Goal: Task Accomplishment & Management: Use online tool/utility

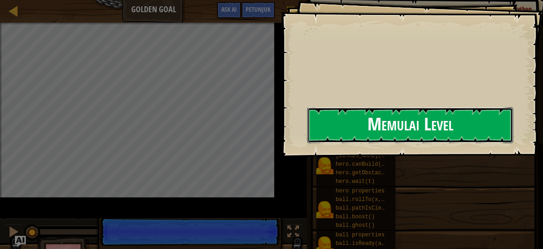
click at [320, 127] on button "Memulai Level" at bounding box center [410, 125] width 206 height 36
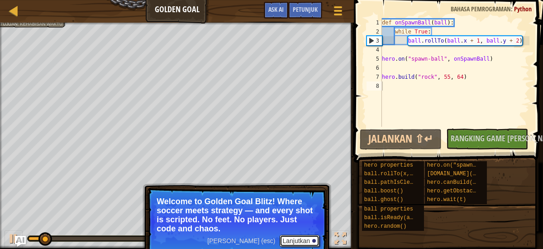
click at [292, 244] on button "Lanjutkan" at bounding box center [300, 241] width 40 height 12
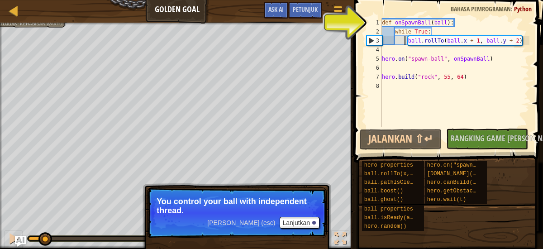
click at [403, 44] on div "def onSpawnBall ( ball ) : while True : ball . rollTo ( ball . x + 1 , ball . y…" at bounding box center [454, 81] width 149 height 127
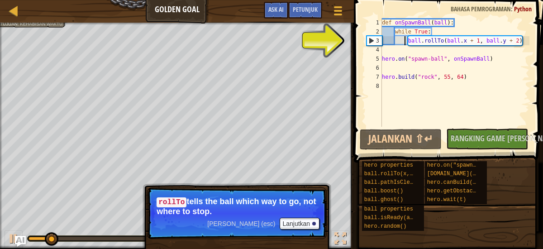
click at [406, 38] on div "def onSpawnBall ( ball ) : while True : ball . rollTo ( ball . x + 1 , ball . y…" at bounding box center [454, 81] width 149 height 127
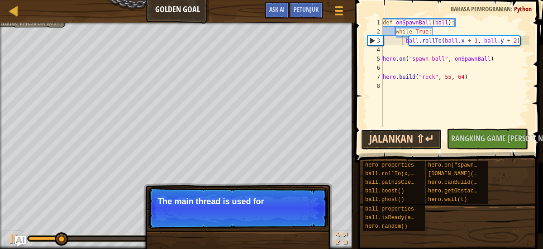
click at [436, 138] on button "Jalankan ⇧↵" at bounding box center [400, 139] width 81 height 21
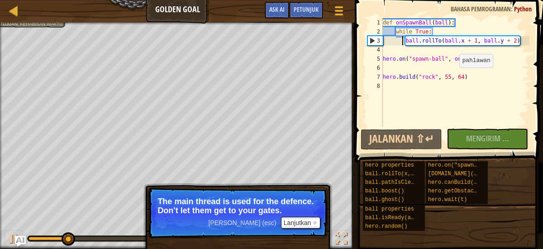
type textarea "ball.rollTo(ball.x + 1, ball.y + 2)"
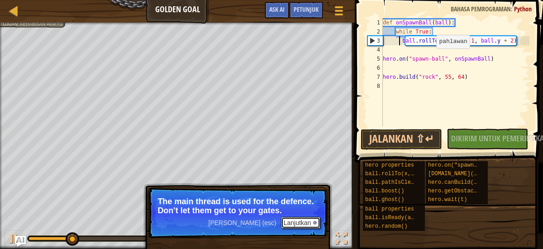
click at [311, 221] on button "Lanjutkan" at bounding box center [301, 223] width 40 height 12
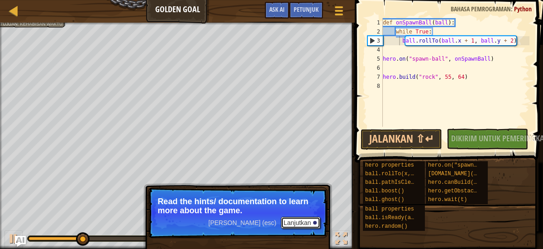
click at [306, 220] on button "Lanjutkan" at bounding box center [301, 223] width 40 height 12
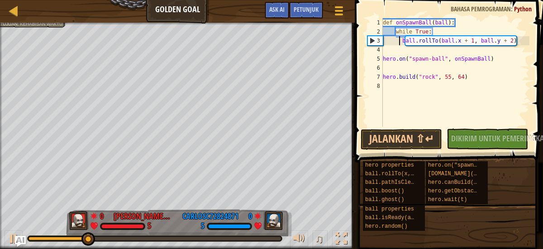
click at [406, 69] on div "def onSpawnBall ( ball ) : while True : ball . rollTo ( ball . x + 1 , ball . y…" at bounding box center [455, 81] width 148 height 127
click at [408, 132] on button "Jalankan ⇧↵" at bounding box center [400, 139] width 81 height 21
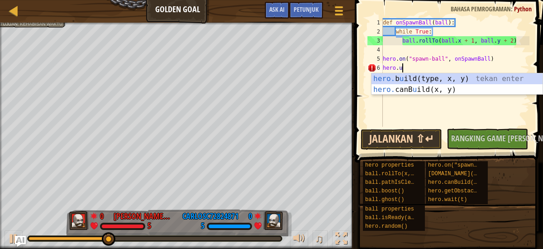
scroll to position [4, 1]
type textarea "hero.up"
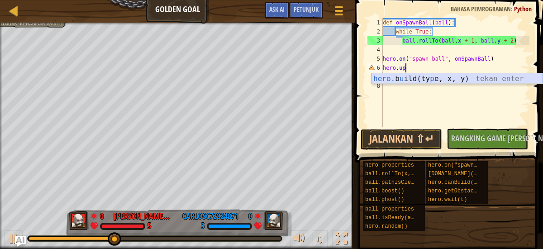
click at [403, 81] on div "hero. b u ild(ty p e, x, y) tekan enter" at bounding box center [456, 89] width 171 height 33
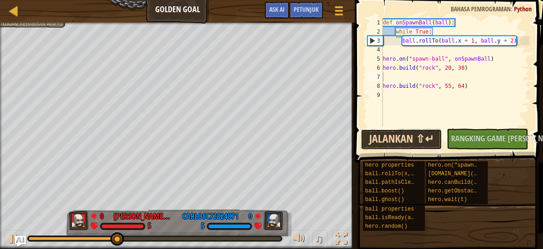
click at [406, 138] on button "Jalankan ⇧↵" at bounding box center [400, 139] width 81 height 21
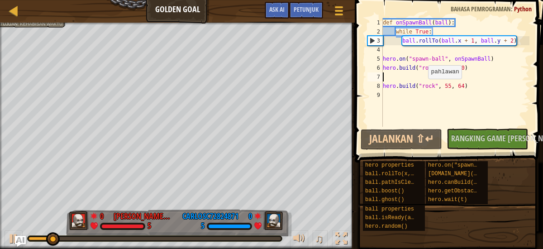
type textarea "h"
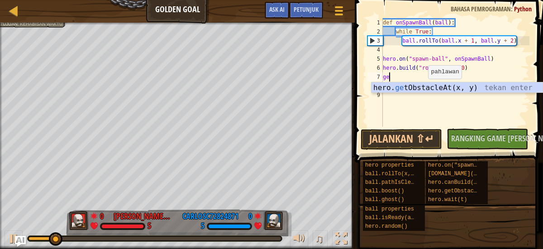
type textarea "g"
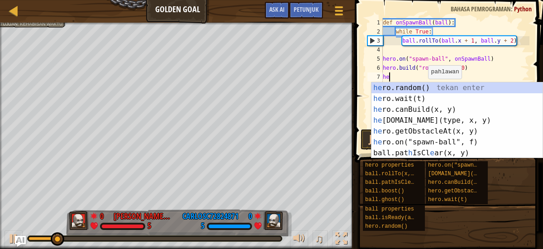
scroll to position [4, 0]
type textarea "hero"
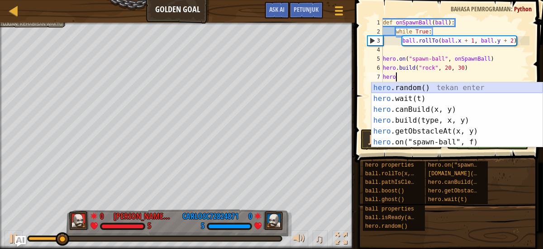
click at [426, 88] on div "hero .random() tekan enter hero .wait(t) tekan enter hero .canBuild(x, y) tekan…" at bounding box center [456, 125] width 171 height 87
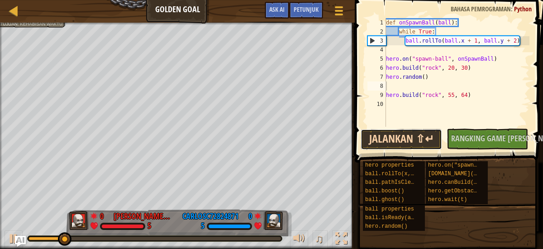
click at [418, 135] on button "Jalankan ⇧↵" at bounding box center [400, 139] width 81 height 21
type textarea "hero.random()"
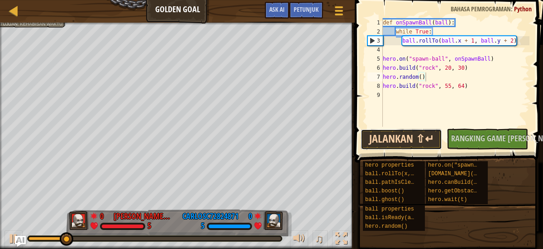
click at [409, 139] on button "Jalankan ⇧↵" at bounding box center [400, 139] width 81 height 21
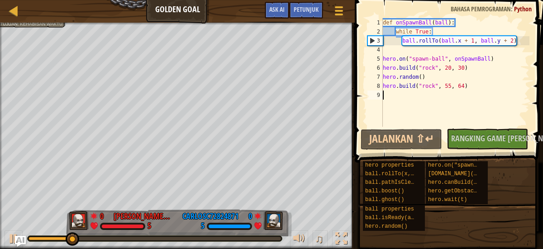
click at [417, 95] on div "def onSpawnBall ( ball ) : while True : ball . rollTo ( ball . x + 1 , ball . y…" at bounding box center [455, 81] width 149 height 127
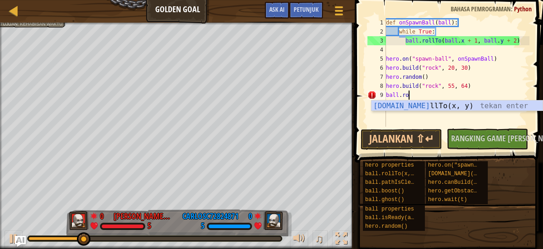
scroll to position [4, 2]
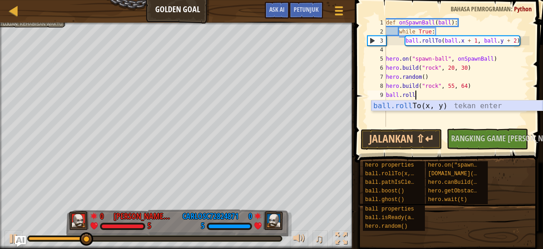
click at [432, 103] on div "ball.roll To(x, y) tekan enter" at bounding box center [456, 116] width 171 height 33
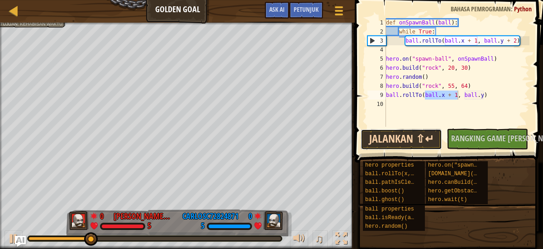
click at [405, 135] on button "Jalankan ⇧↵" at bounding box center [400, 139] width 81 height 21
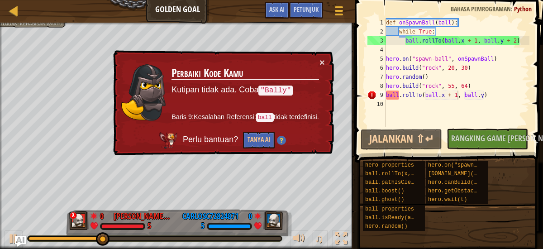
click at [327, 69] on div "× Perbaiki Kode Kamu Kutipan tidak ada. Coba "Bally" Baris 9:Kesalahan Referens…" at bounding box center [222, 102] width 223 height 105
click at [323, 64] on button "×" at bounding box center [321, 61] width 5 height 9
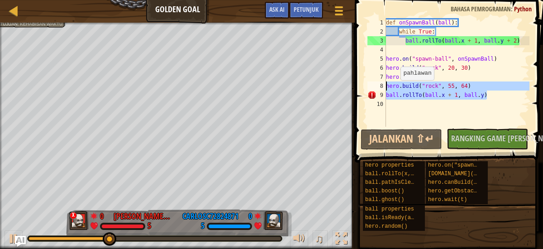
drag, startPoint x: 496, startPoint y: 90, endPoint x: 352, endPoint y: 81, distance: 143.7
click at [352, 81] on div "ball.rollTo(ball.x + 1, ball.y) 1 2 3 4 5 6 7 8 9 10 def onSpawnBall ( ball ) :…" at bounding box center [447, 99] width 191 height 189
type textarea "hero.build("rock", 55, 64) ball.rollTo(ball.x + 1, ball.y)"
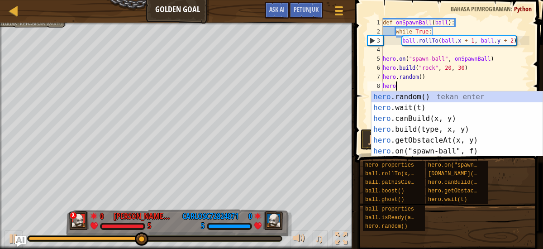
scroll to position [4, 0]
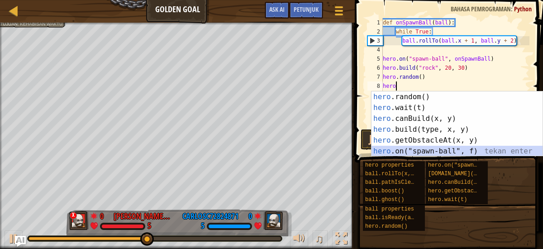
click at [415, 151] on div "hero .random() tekan enter hero .wait(t) tekan enter hero .canBuild(x, y) tekan…" at bounding box center [456, 134] width 171 height 87
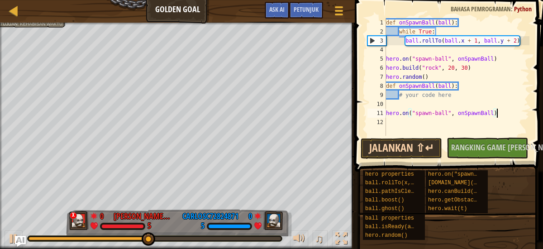
type textarea "hero.on("spawn-ball", onSpawnBall)"
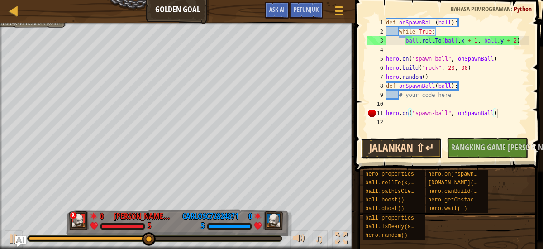
click at [413, 142] on button "Jalankan ⇧↵" at bounding box center [400, 148] width 81 height 21
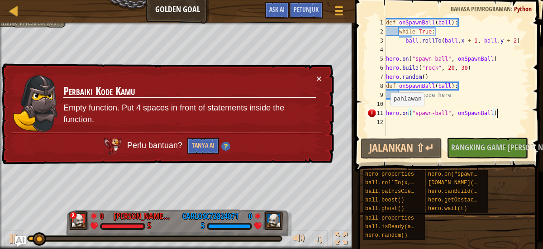
click at [314, 81] on td "Perbaiki Kode Kamu Empty function. Put 4 spaces in front of statements inside t…" at bounding box center [189, 103] width 253 height 59
click at [321, 78] on button "×" at bounding box center [318, 78] width 5 height 9
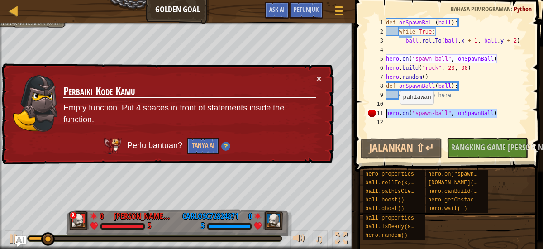
drag, startPoint x: 500, startPoint y: 113, endPoint x: 360, endPoint y: 113, distance: 139.8
click at [360, 113] on div "hero.on("spawn-ball", onSpawnBall) 1 2 3 4 5 6 7 8 9 10 11 12 def onSpawnBall (…" at bounding box center [447, 104] width 191 height 198
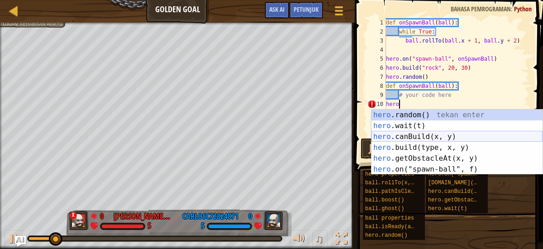
click at [408, 141] on div "hero .random() tekan enter hero .wait(t) tekan enter hero .canBuild(x, y) tekan…" at bounding box center [456, 152] width 171 height 87
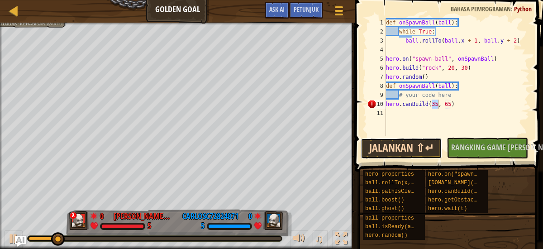
click at [410, 152] on button "Jalankan ⇧↵" at bounding box center [400, 148] width 81 height 21
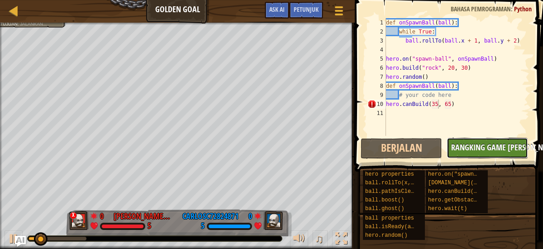
click at [474, 147] on span "Rangking Game [PERSON_NAME]!" at bounding box center [506, 147] width 111 height 11
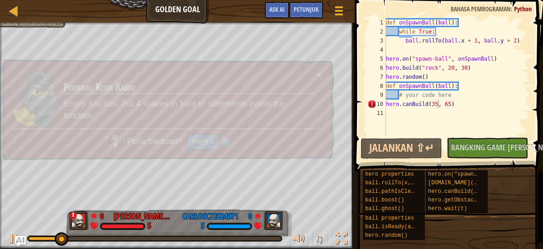
click at [482, 153] on div "Tidak Ada Kode Baru untuk Diperingkat Rangking Game Saya! Mengirim ... Dikirim …" at bounding box center [482, 148] width 81 height 21
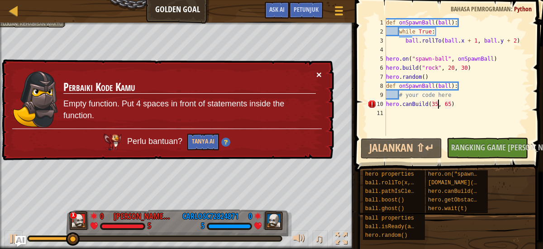
click at [320, 71] on button "×" at bounding box center [318, 75] width 5 height 9
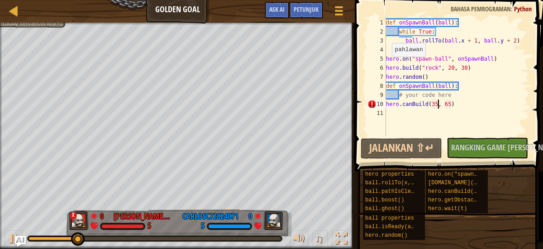
click at [388, 65] on div "def onSpawnBall ( ball ) : while True : ball . rollTo ( ball . x + 1 , ball . y…" at bounding box center [456, 86] width 145 height 136
click at [386, 66] on div "def onSpawnBall ( ball ) : while True : ball . rollTo ( ball . x + 1 , ball . y…" at bounding box center [456, 86] width 145 height 136
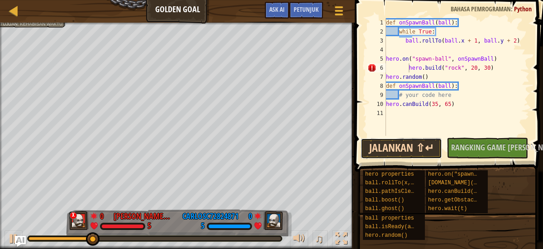
click at [418, 147] on button "Jalankan ⇧↵" at bounding box center [400, 148] width 81 height 21
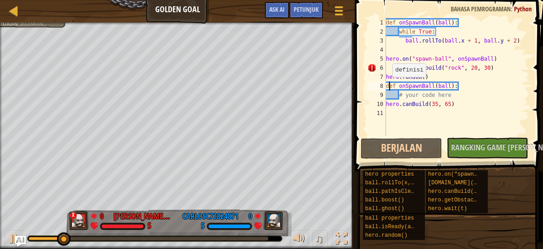
click at [388, 86] on div "def onSpawnBall ( ball ) : while True : ball . rollTo ( ball . x + 1 , ball . y…" at bounding box center [456, 86] width 145 height 136
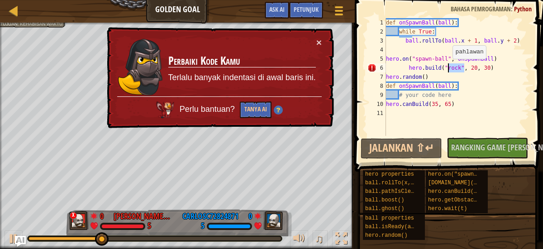
drag, startPoint x: 464, startPoint y: 66, endPoint x: 448, endPoint y: 68, distance: 15.9
click at [448, 68] on div "def onSpawnBall ( ball ) : while True : ball . rollTo ( ball . x + 1 , ball . y…" at bounding box center [456, 86] width 145 height 136
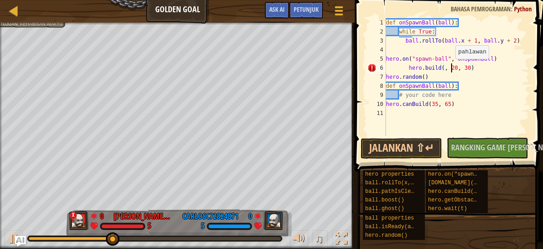
click at [451, 67] on div "def onSpawnBall ( ball ) : while True : ball . rollTo ( ball . x + 1 , ball . y…" at bounding box center [456, 86] width 145 height 136
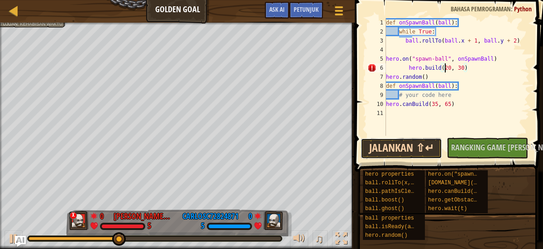
click at [398, 154] on button "Jalankan ⇧↵" at bounding box center [400, 148] width 81 height 21
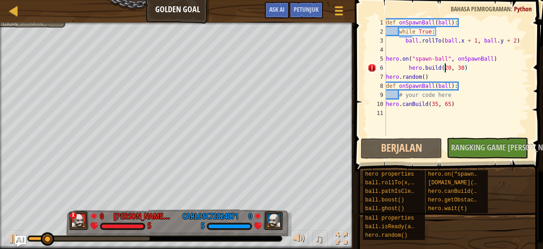
click at [409, 69] on div "def onSpawnBall ( ball ) : while True : ball . rollTo ( ball . x + 1 , ball . y…" at bounding box center [456, 86] width 145 height 136
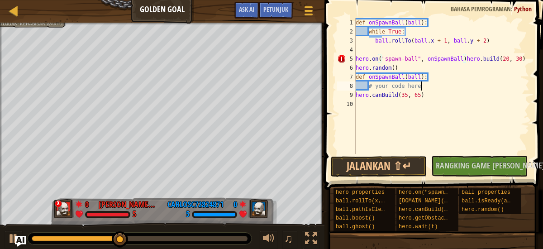
click at [433, 85] on div "def onSpawnBall ( ball ) : while True : ball . rollTo ( ball . x + 1 , ball . y…" at bounding box center [442, 95] width 176 height 154
type textarea "# your code here"
click at [433, 100] on div "def onSpawnBall ( ball ) : while True : ball . rollTo ( ball . x + 1 , ball . y…" at bounding box center [442, 95] width 176 height 154
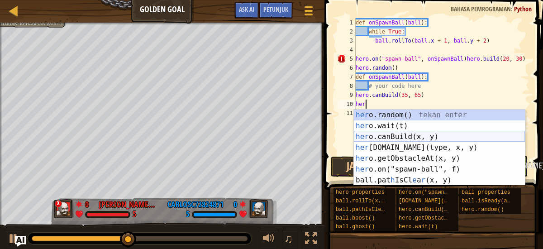
click at [427, 138] on div "her o.random() tekan enter her o.wait(t) tekan enter her o.canBuild(x, y) tekan…" at bounding box center [439, 158] width 171 height 98
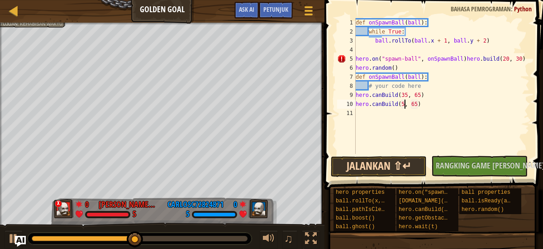
scroll to position [4, 5]
click at [420, 104] on div "def onSpawnBall ( ball ) : while True : ball . rollTo ( ball . x + 1 , ball . y…" at bounding box center [442, 95] width 176 height 154
click at [399, 161] on button "Jalankan ⇧↵" at bounding box center [379, 166] width 96 height 21
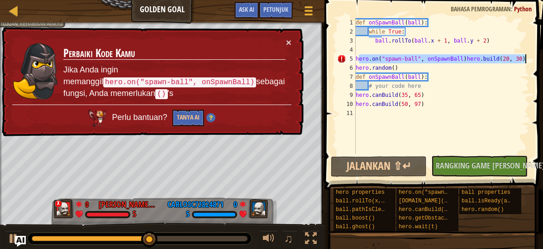
drag, startPoint x: 358, startPoint y: 57, endPoint x: 532, endPoint y: 58, distance: 174.6
click at [532, 58] on div "hero.canBuild(50, 97) 1 2 3 4 5 6 7 8 9 10 11 def onSpawnBall ( ball ) : while …" at bounding box center [432, 113] width 221 height 216
type textarea "h"
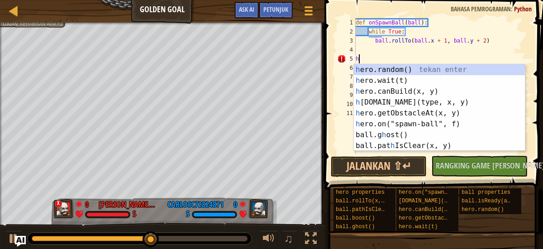
scroll to position [4, 0]
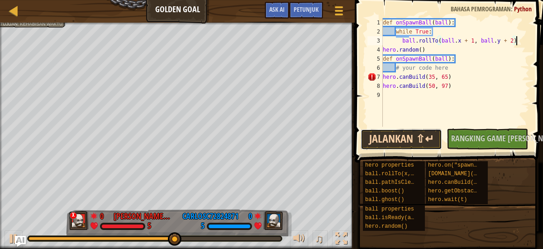
click at [408, 144] on button "Jalankan ⇧↵" at bounding box center [400, 139] width 81 height 21
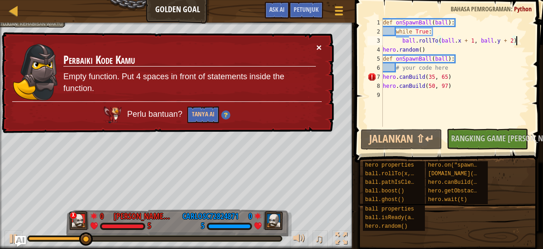
click at [316, 46] on button "×" at bounding box center [318, 47] width 5 height 9
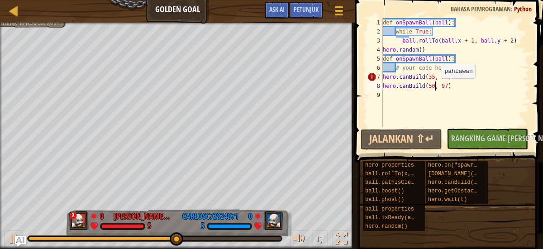
click at [434, 87] on div "def onSpawnBall ( ball ) : while True : ball . rollTo ( ball . x + 1 , ball . y…" at bounding box center [455, 81] width 148 height 127
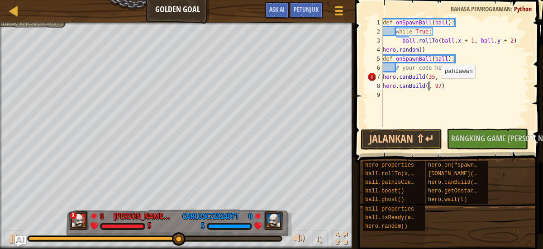
scroll to position [4, 5]
click at [446, 86] on div "def onSpawnBall ( ball ) : while True : ball . rollTo ( ball . x + 1 , ball . y…" at bounding box center [455, 81] width 148 height 127
click at [448, 86] on div "def onSpawnBall ( ball ) : while True : ball . rollTo ( ball . x + 1 , ball . y…" at bounding box center [455, 81] width 148 height 127
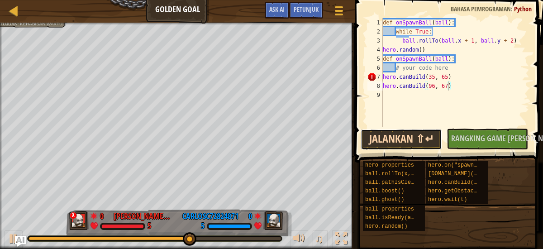
click at [414, 133] on button "Jalankan ⇧↵" at bounding box center [400, 139] width 81 height 21
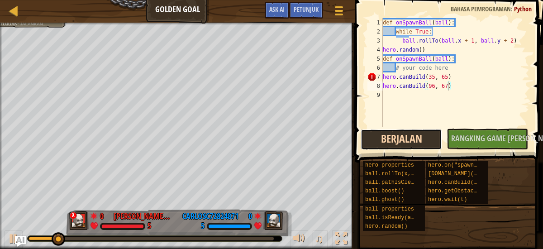
click at [414, 133] on button "Berjalan" at bounding box center [400, 139] width 81 height 21
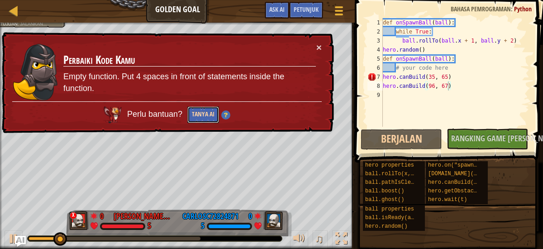
click at [212, 114] on button "Tanya AI" at bounding box center [203, 114] width 32 height 17
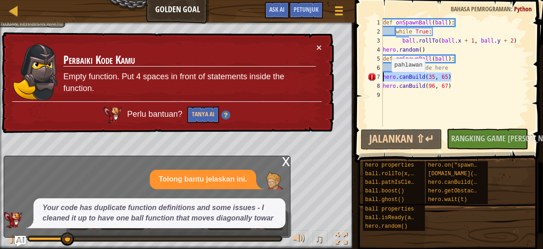
drag, startPoint x: 478, startPoint y: 74, endPoint x: 384, endPoint y: 81, distance: 94.3
click at [384, 81] on div "def onSpawnBall ( ball ) : while True : ball . rollTo ( ball . x + 1 , ball . y…" at bounding box center [455, 81] width 148 height 127
type textarea "hero.canBuild(35, 65)"
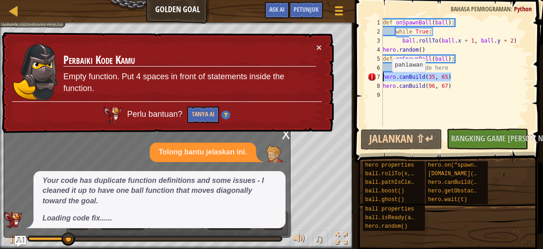
scroll to position [4, 0]
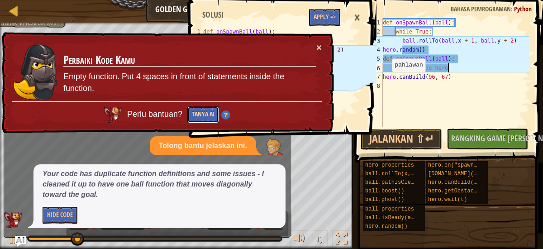
click at [215, 112] on button "Tanya AI" at bounding box center [203, 115] width 32 height 17
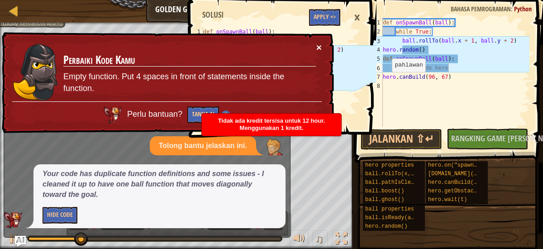
click at [318, 45] on button "×" at bounding box center [318, 47] width 5 height 9
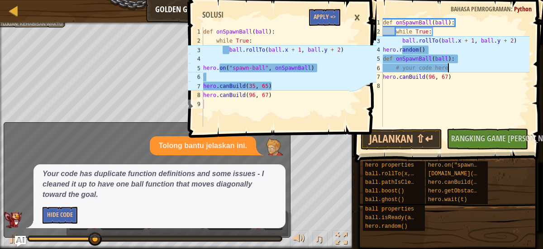
click at [520, 43] on div "def onSpawnBall ( ball ) : while True : ball . rollTo ( ball . x + 1 , ball . y…" at bounding box center [455, 81] width 148 height 127
type textarea "ball.rollTo(ball.x + 1, ball.y + 2)"
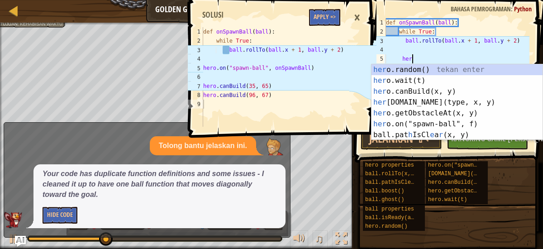
scroll to position [4, 2]
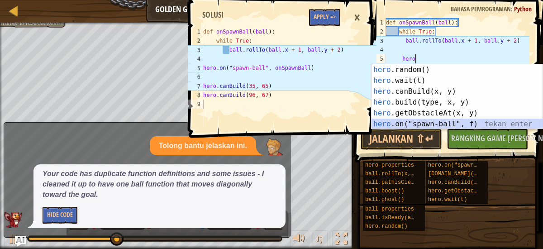
click at [503, 127] on div "hero .random() tekan enter hero .wait(t) tekan enter hero .canBuild(x, y) tekan…" at bounding box center [456, 107] width 171 height 87
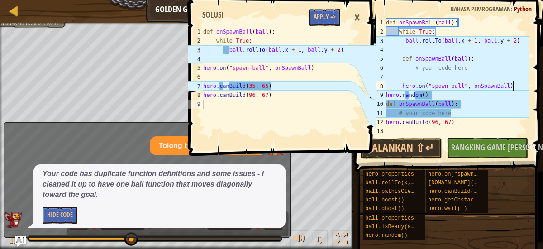
click at [404, 87] on div "def onSpawnBall ( ball ) : while True : ball . rollTo ( ball . x + 1 , ball . y…" at bounding box center [456, 86] width 145 height 136
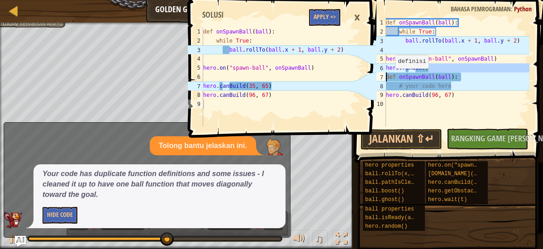
drag, startPoint x: 441, startPoint y: 72, endPoint x: 372, endPoint y: 80, distance: 69.2
click at [372, 80] on div "Tangga Golden Goal Menu Permainan Selesai Petunjuk Ask AI 1 2 3 4 5 6 7 8 9 def…" at bounding box center [271, 125] width 543 height 251
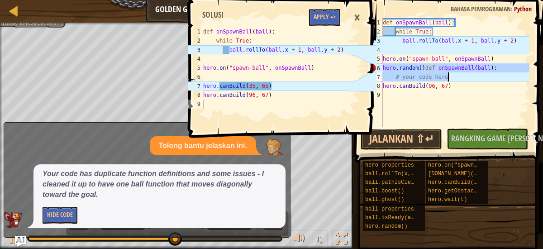
drag, startPoint x: 384, startPoint y: 66, endPoint x: 453, endPoint y: 76, distance: 70.3
click at [453, 76] on div "def onSpawnBall ( ball ) : while True : ball . rollTo ( ball . x + 1 , ball . y…" at bounding box center [455, 81] width 149 height 127
type textarea "hero.random()def onSpawnBall(ball): # your code here"
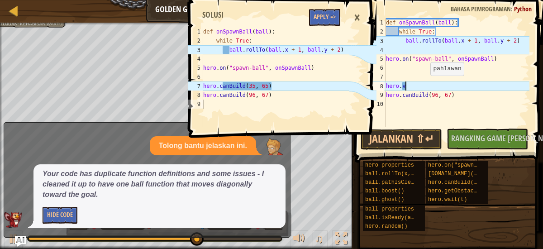
scroll to position [4, 1]
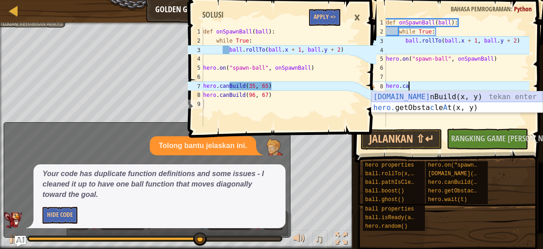
click at [462, 96] on div "hero.ca nBuild(x, y) tekan enter hero. getObsta c le A t(x, y) tekan enter" at bounding box center [456, 112] width 171 height 43
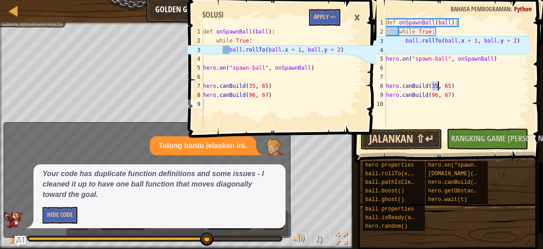
type textarea "hero.canBuild(35, 65)"
click at [421, 143] on button "Jalankan ⇧↵" at bounding box center [400, 139] width 81 height 21
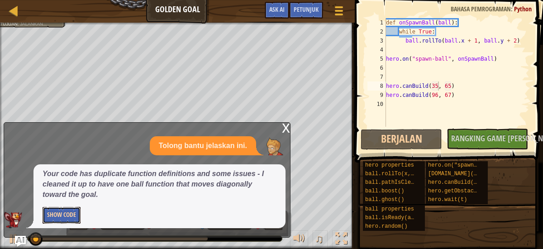
click at [71, 211] on button "Show Code" at bounding box center [62, 215] width 38 height 17
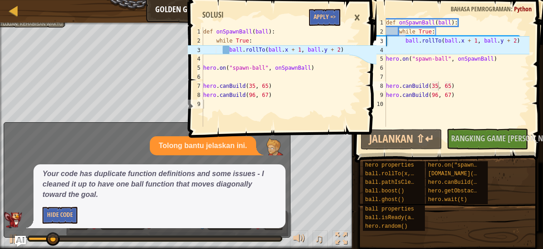
click at [360, 15] on div "×" at bounding box center [356, 17] width 15 height 21
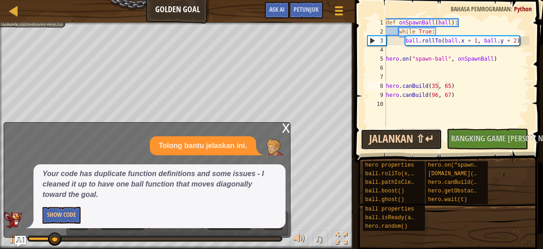
click at [403, 140] on button "Jalankan ⇧↵" at bounding box center [400, 139] width 81 height 21
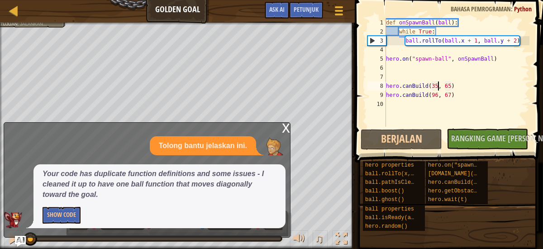
click at [285, 126] on div "x" at bounding box center [286, 127] width 8 height 9
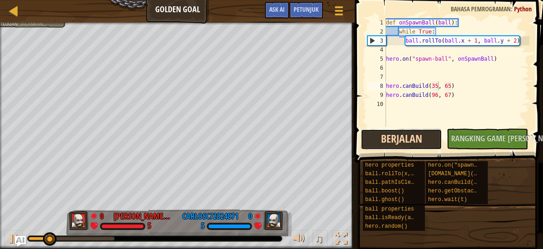
click at [402, 142] on button "Berjalan" at bounding box center [400, 139] width 81 height 21
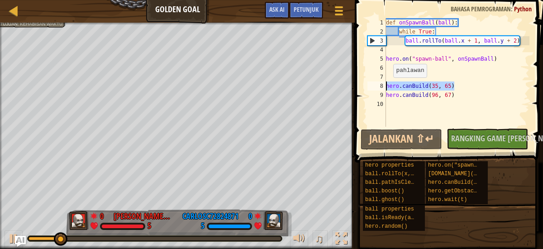
drag, startPoint x: 455, startPoint y: 83, endPoint x: 378, endPoint y: 87, distance: 77.0
click at [378, 87] on div "hero.canBuild(35, 65) 1 2 3 4 5 6 7 8 9 10 def onSpawnBall ( ball ) : while Tru…" at bounding box center [447, 72] width 164 height 109
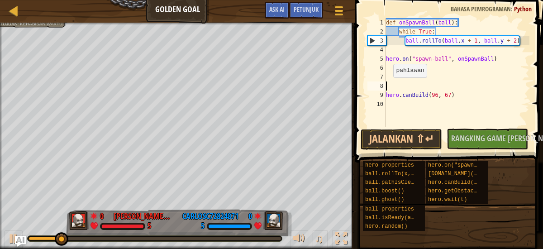
scroll to position [4, 0]
click at [405, 134] on button "Jalankan ⇧↵" at bounding box center [400, 139] width 81 height 21
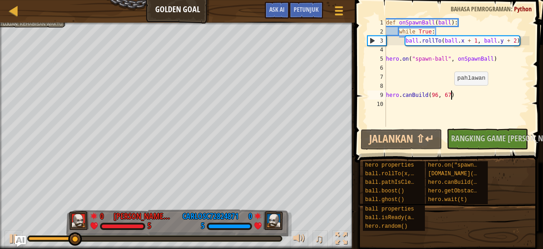
click at [450, 94] on div "def onSpawnBall ( ball ) : while True : ball . rollTo ( ball . x + 1 , ball . y…" at bounding box center [456, 81] width 145 height 127
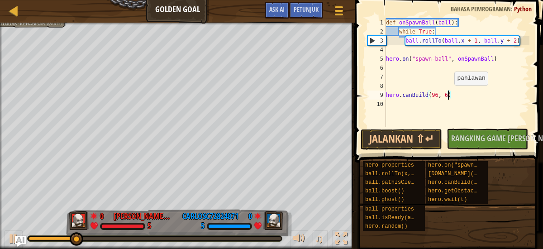
scroll to position [4, 5]
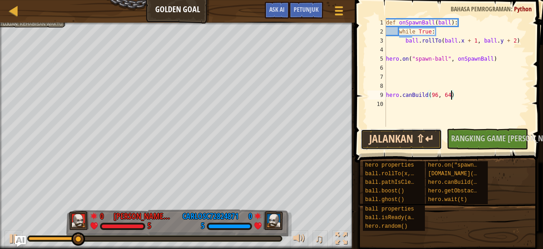
click at [431, 137] on button "Jalankan ⇧↵" at bounding box center [400, 139] width 81 height 21
click at [438, 96] on div "def onSpawnBall ( ball ) : while True : ball . rollTo ( ball . x + 1 , ball . y…" at bounding box center [456, 81] width 145 height 127
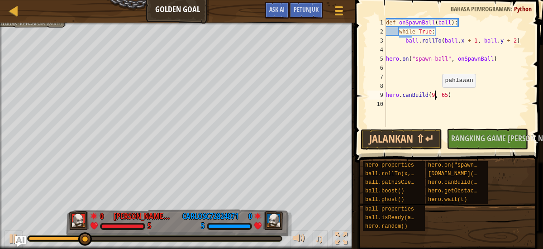
scroll to position [4, 5]
click at [424, 138] on button "Jalankan ⇧↵" at bounding box center [400, 139] width 81 height 21
click at [452, 96] on div "def onSpawnBall ( ball ) : while True : ball . rollTo ( ball . x + 1 , ball . y…" at bounding box center [456, 81] width 145 height 127
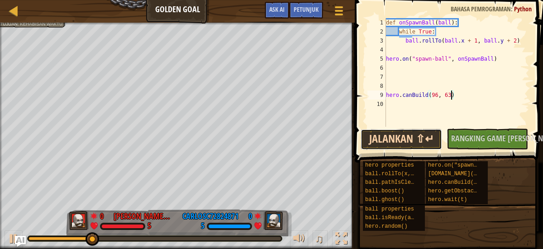
click at [419, 138] on button "Jalankan ⇧↵" at bounding box center [400, 139] width 81 height 21
click at [437, 95] on div "def onSpawnBall ( ball ) : while True : ball . rollTo ( ball . x + 1 , ball . y…" at bounding box center [456, 81] width 145 height 127
click at [433, 136] on button "Jalankan ⇧↵" at bounding box center [400, 139] width 81 height 21
type textarea "hero.canBuild(96, 67)"
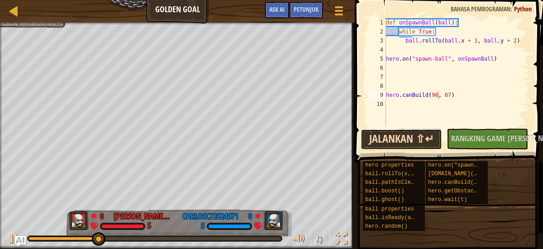
click at [424, 138] on button "Jalankan ⇧↵" at bounding box center [400, 139] width 81 height 21
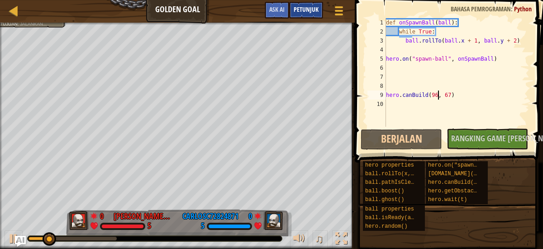
click at [308, 9] on span "Petunjuk" at bounding box center [306, 9] width 25 height 9
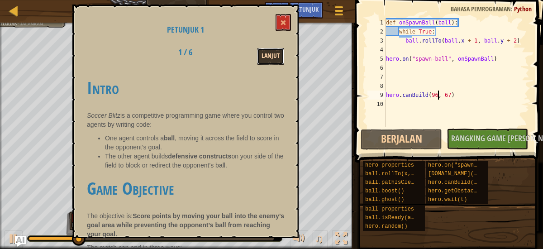
click at [269, 61] on button "Lanjut" at bounding box center [270, 56] width 27 height 17
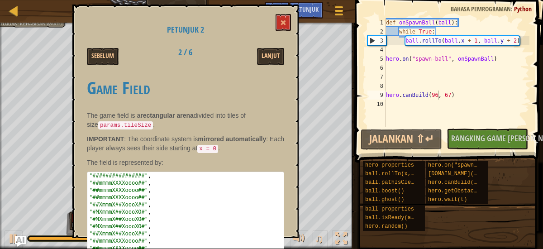
drag, startPoint x: 280, startPoint y: 142, endPoint x: 286, endPoint y: 225, distance: 83.4
click at [286, 225] on div "Petunjuk 2 Sebelum 2 / 6 Lanjut Game Field The game field is a rectangular aren…" at bounding box center [185, 121] width 226 height 233
click at [276, 57] on button "Lanjut" at bounding box center [270, 56] width 27 height 17
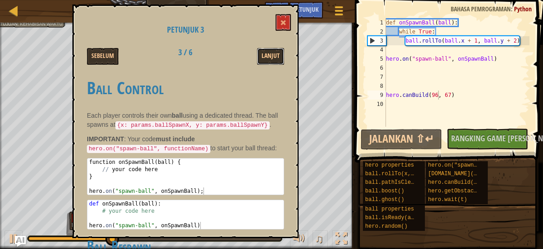
click at [276, 57] on button "Lanjut" at bounding box center [270, 56] width 27 height 17
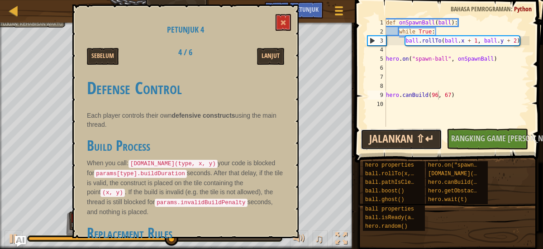
click at [420, 133] on button "Jalankan ⇧↵" at bounding box center [400, 139] width 81 height 21
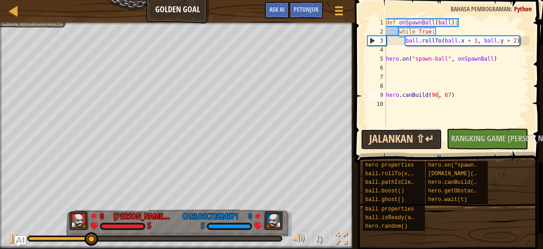
click at [420, 133] on button "Jalankan ⇧↵" at bounding box center [400, 139] width 81 height 21
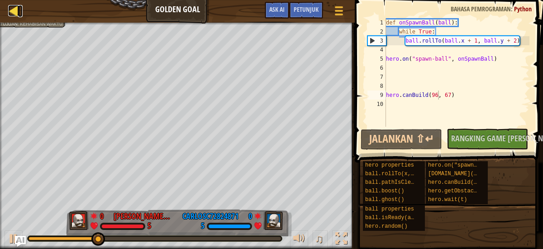
click at [9, 9] on div at bounding box center [13, 10] width 11 height 11
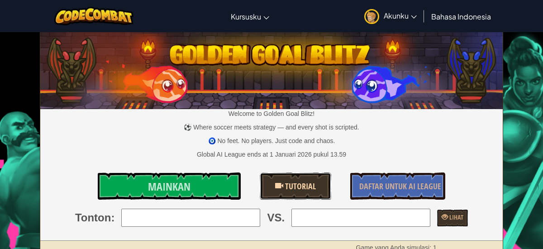
click at [311, 176] on link "Tutorial" at bounding box center [295, 185] width 71 height 27
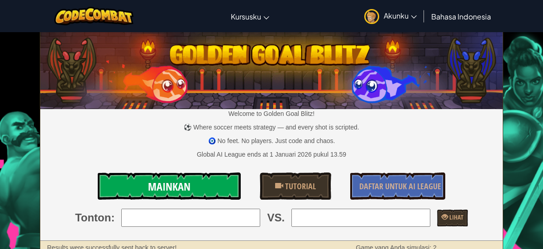
click at [213, 186] on link "Mainkan" at bounding box center [169, 185] width 143 height 27
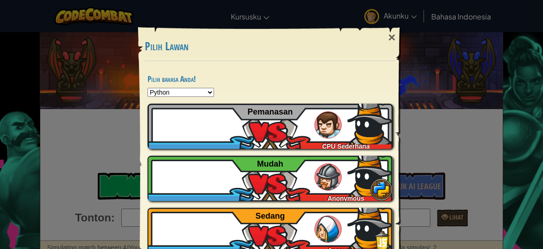
click at [206, 90] on select "Python JavaScript CoffeeScript Lua C++ Java (Experimental)" at bounding box center [180, 92] width 66 height 9
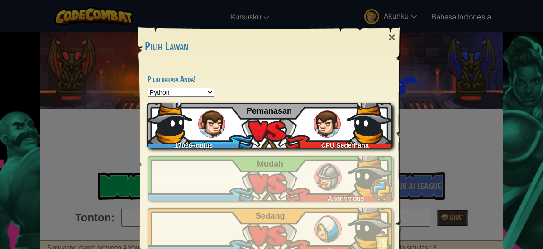
click at [306, 135] on div "17026+gplus CPU Sederhana Pemanasan" at bounding box center [269, 125] width 245 height 45
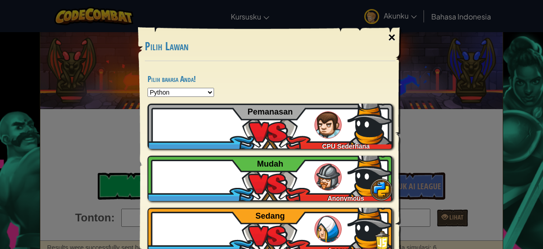
click at [392, 35] on div "×" at bounding box center [391, 37] width 21 height 26
